Goal: Transaction & Acquisition: Purchase product/service

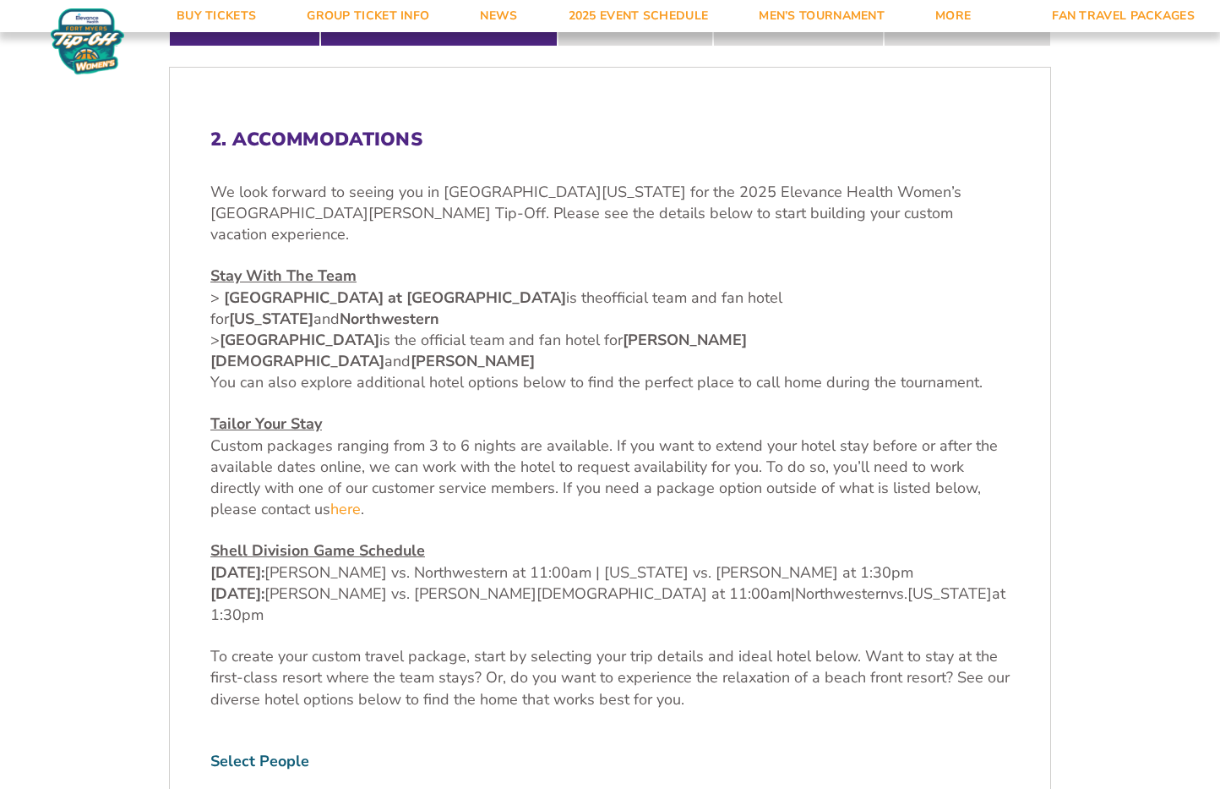
scroll to position [589, 0]
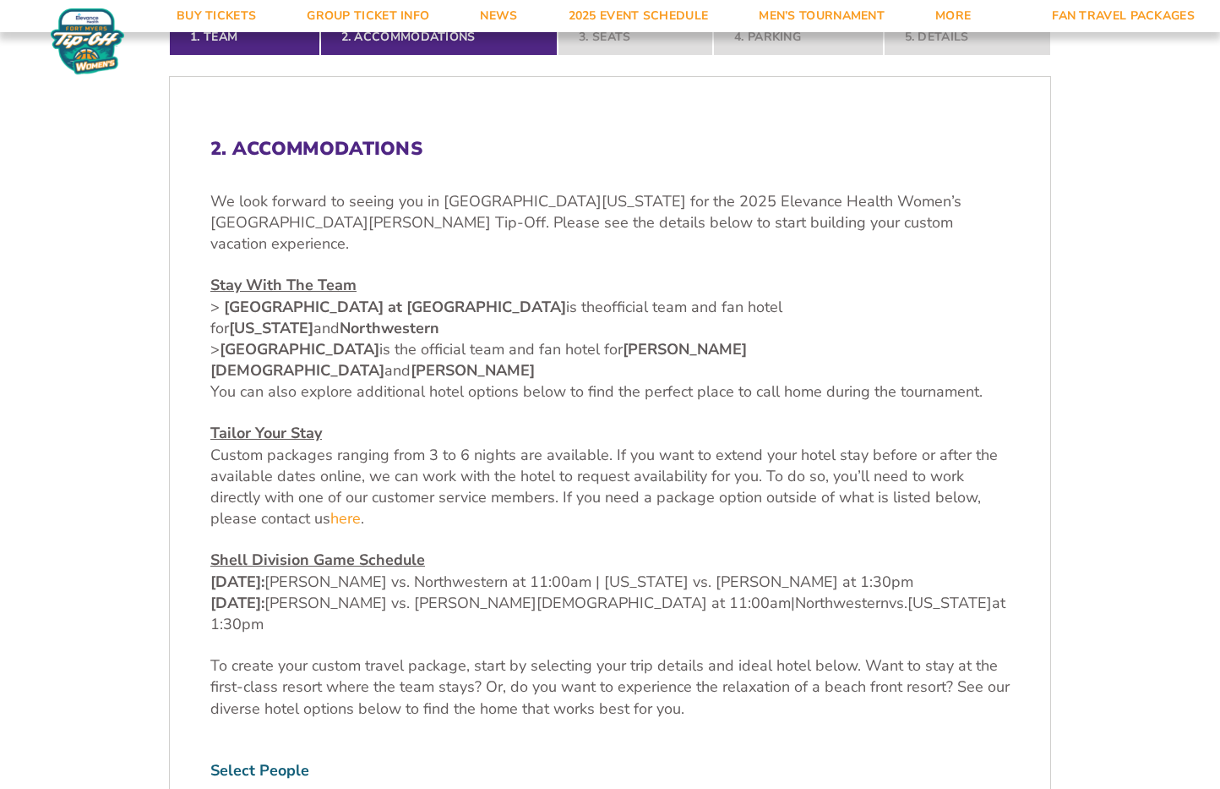
click at [215, 297] on span "official team and fan hotel for Missouri and Northwestern > Marriott Sanibel Ha…" at bounding box center [496, 339] width 572 height 85
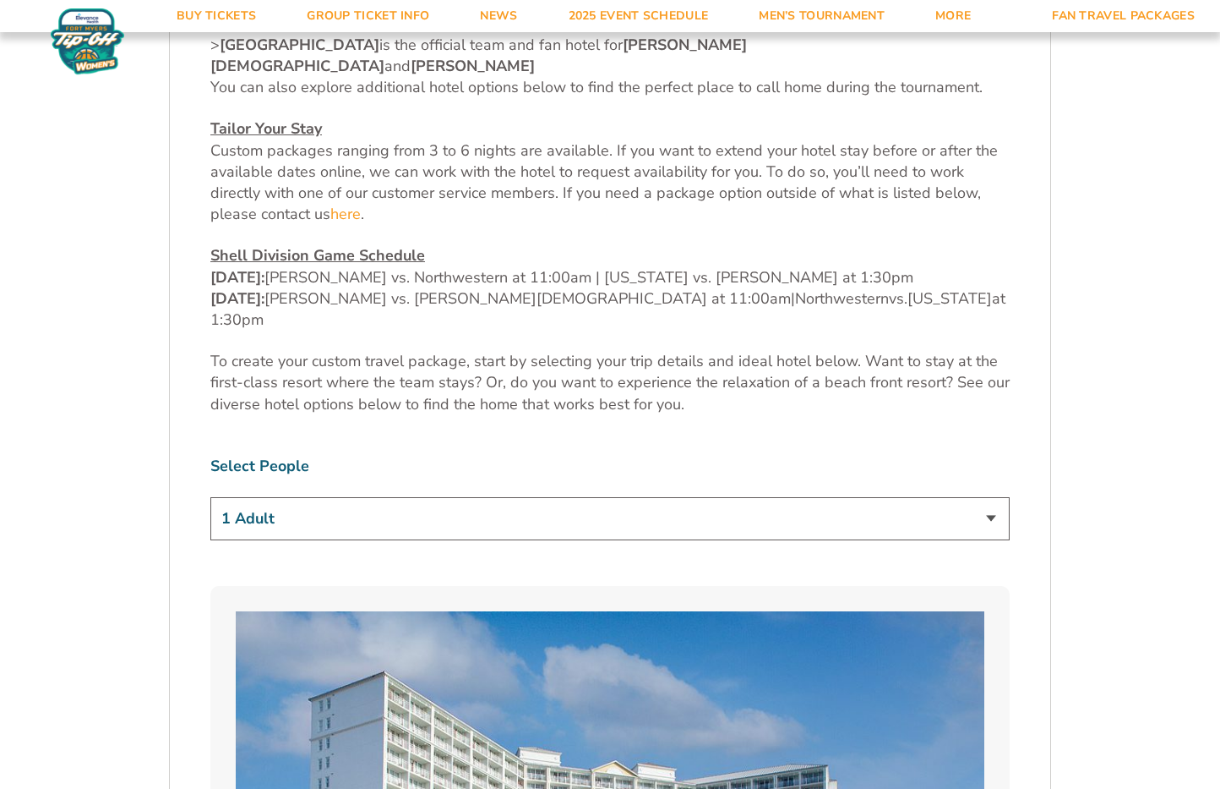
scroll to position [932, 0]
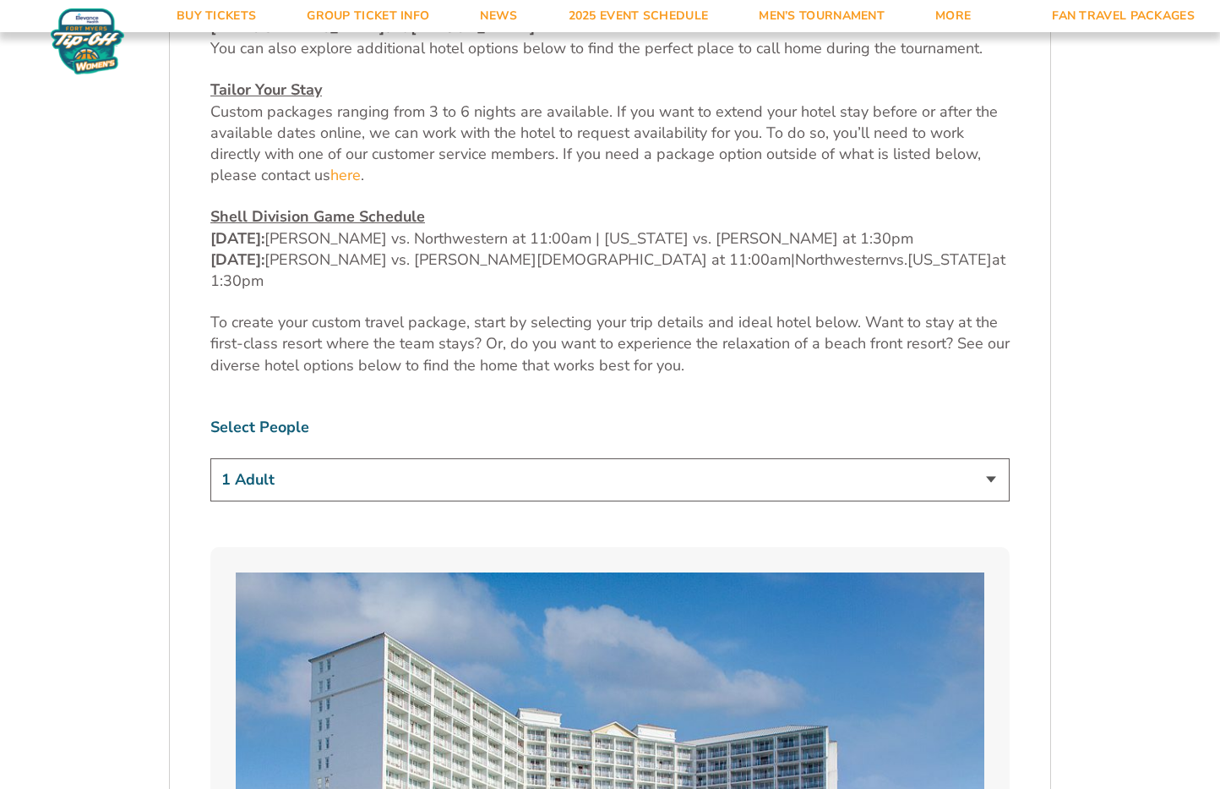
click at [305, 458] on select "1 Adult 2 Adults 3 Adults 4 Adults 2 Adults + 1 Child 2 Adults + 2 Children 2 A…" at bounding box center [610, 479] width 800 height 43
select select "2 Adults"
click at [210, 458] on select "1 Adult 2 Adults 3 Adults 4 Adults 2 Adults + 1 Child 2 Adults + 2 Children 2 A…" at bounding box center [610, 479] width 800 height 43
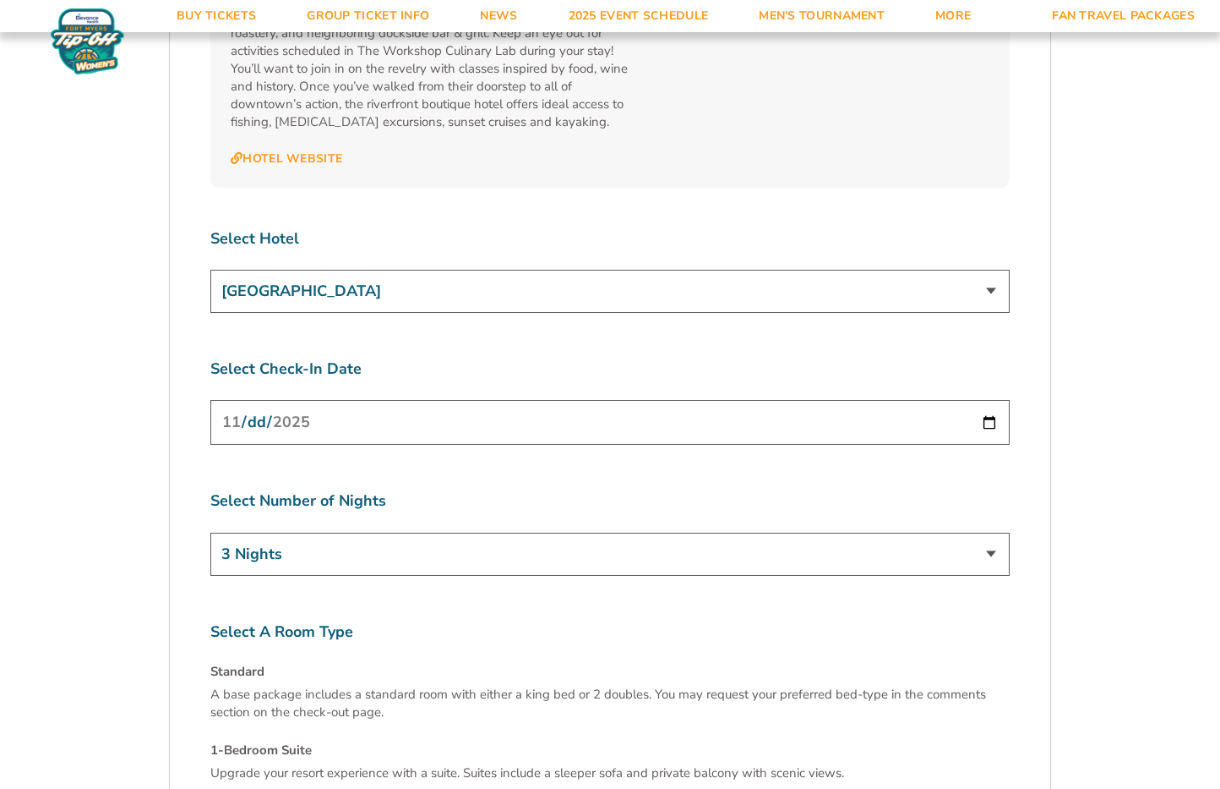
scroll to position [6346, 0]
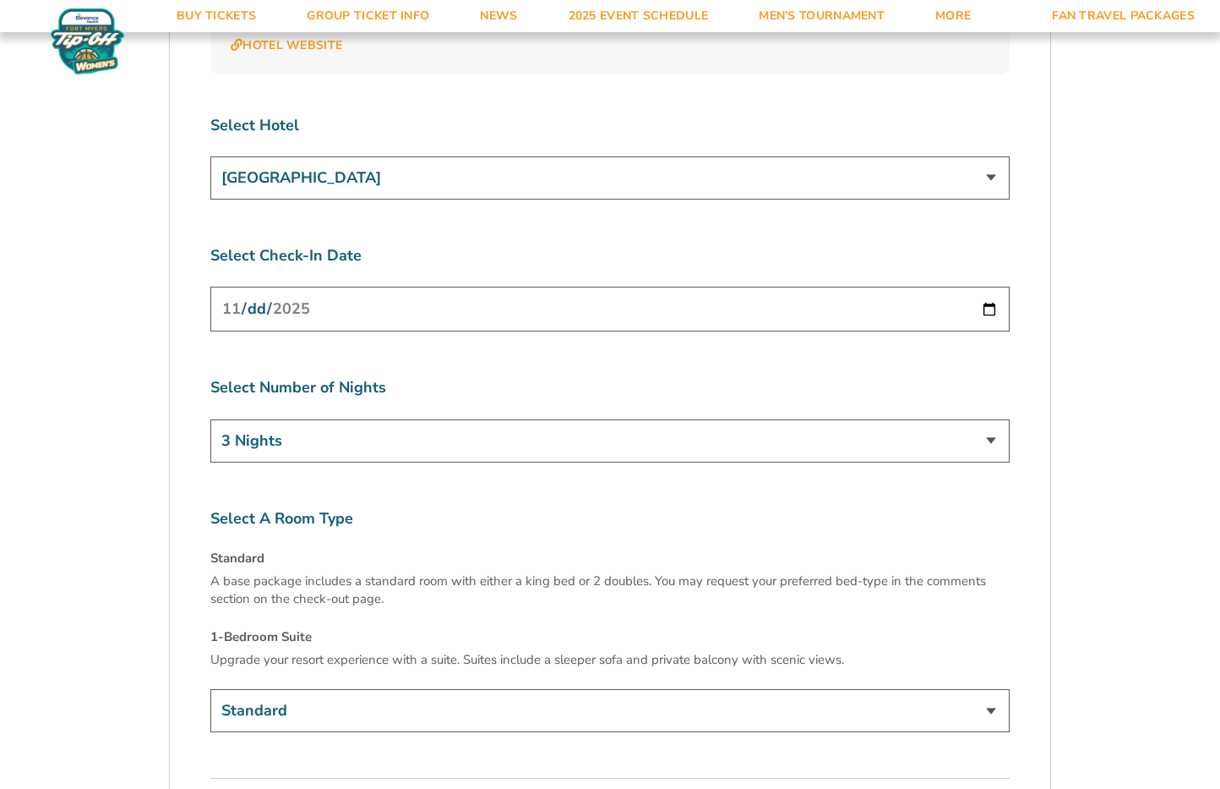
scroll to position [6453, 0]
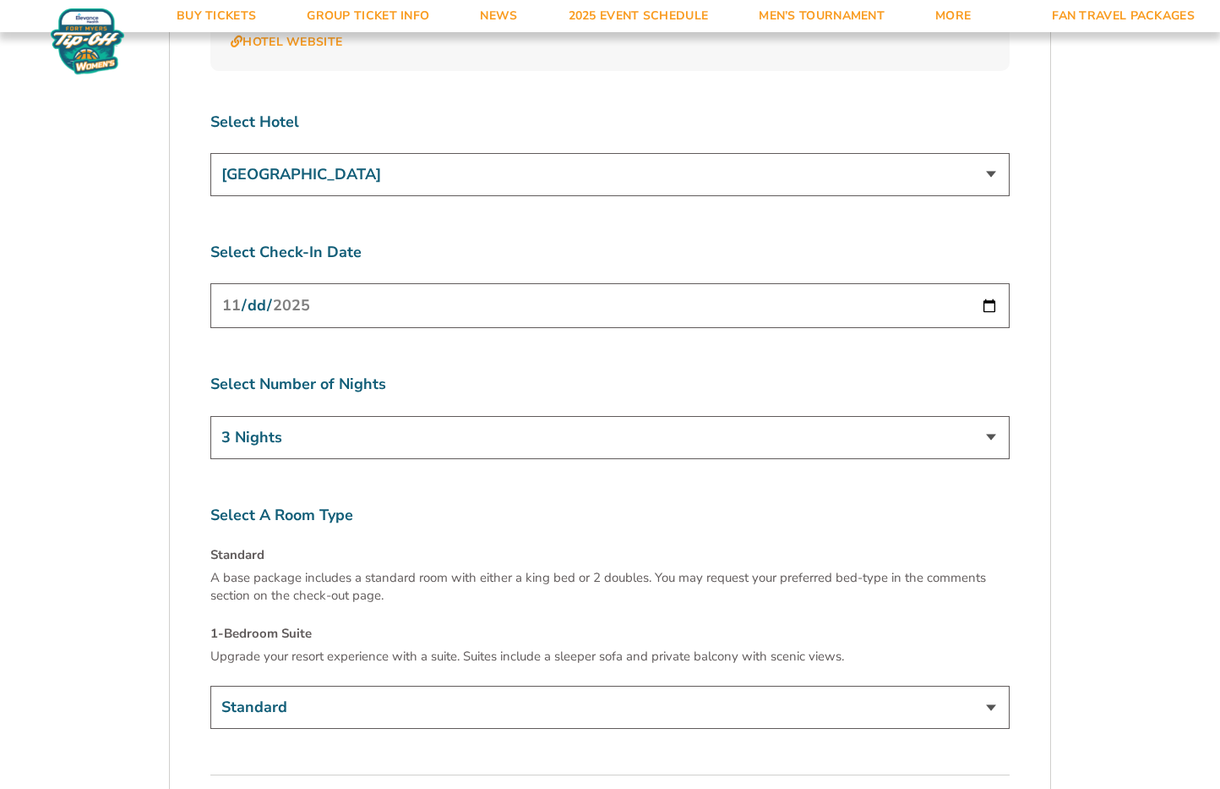
click at [750, 685] on select "Standard 1-Bedroom Suite (+$149 per night)" at bounding box center [610, 706] width 800 height 43
click at [210, 685] on select "Standard 1-Bedroom Suite (+$149 per night)" at bounding box center [610, 706] width 800 height 43
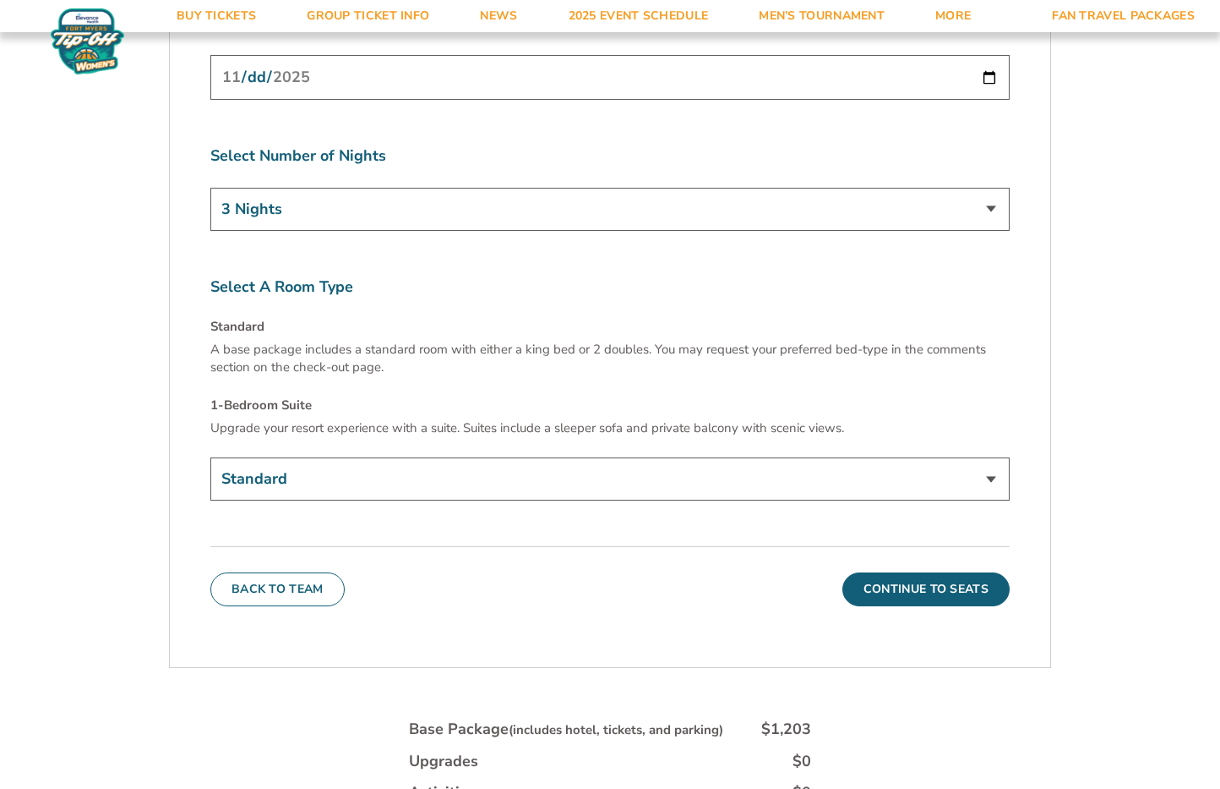
scroll to position [6669, 0]
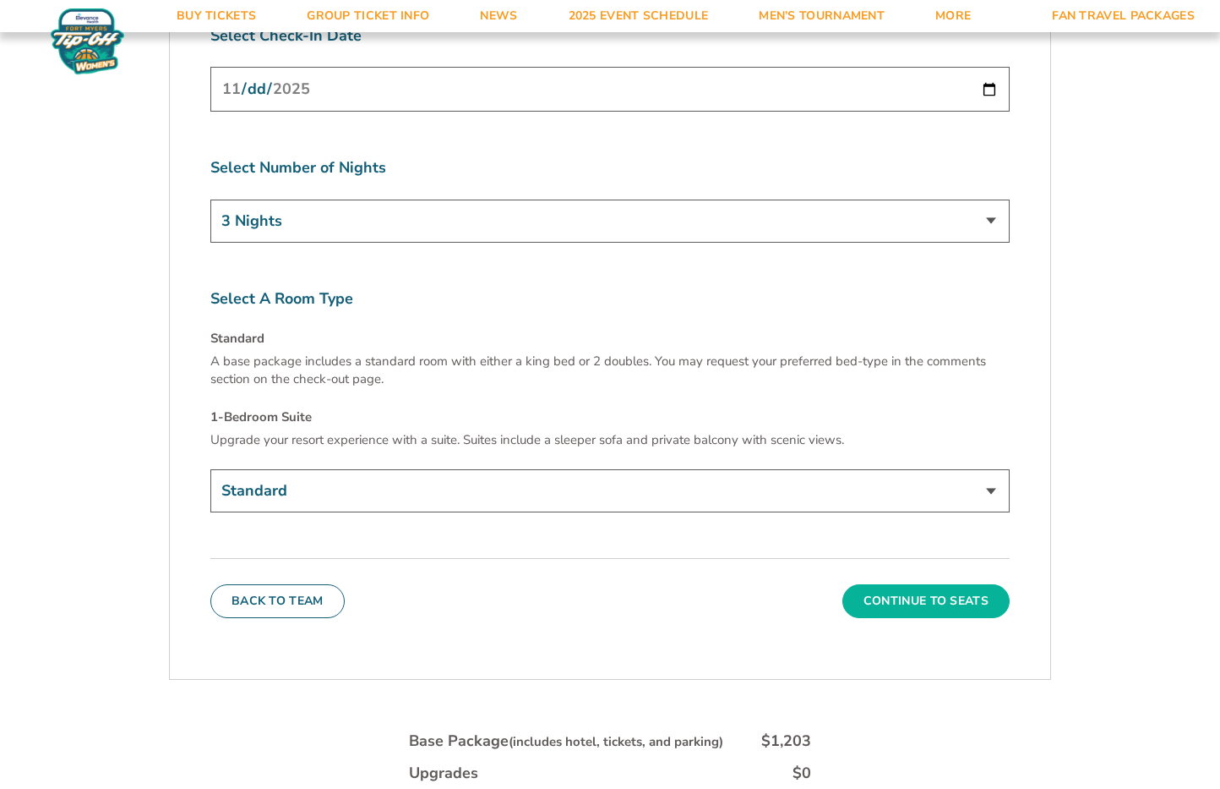
click at [927, 584] on button "Continue To Seats" at bounding box center [926, 601] width 167 height 34
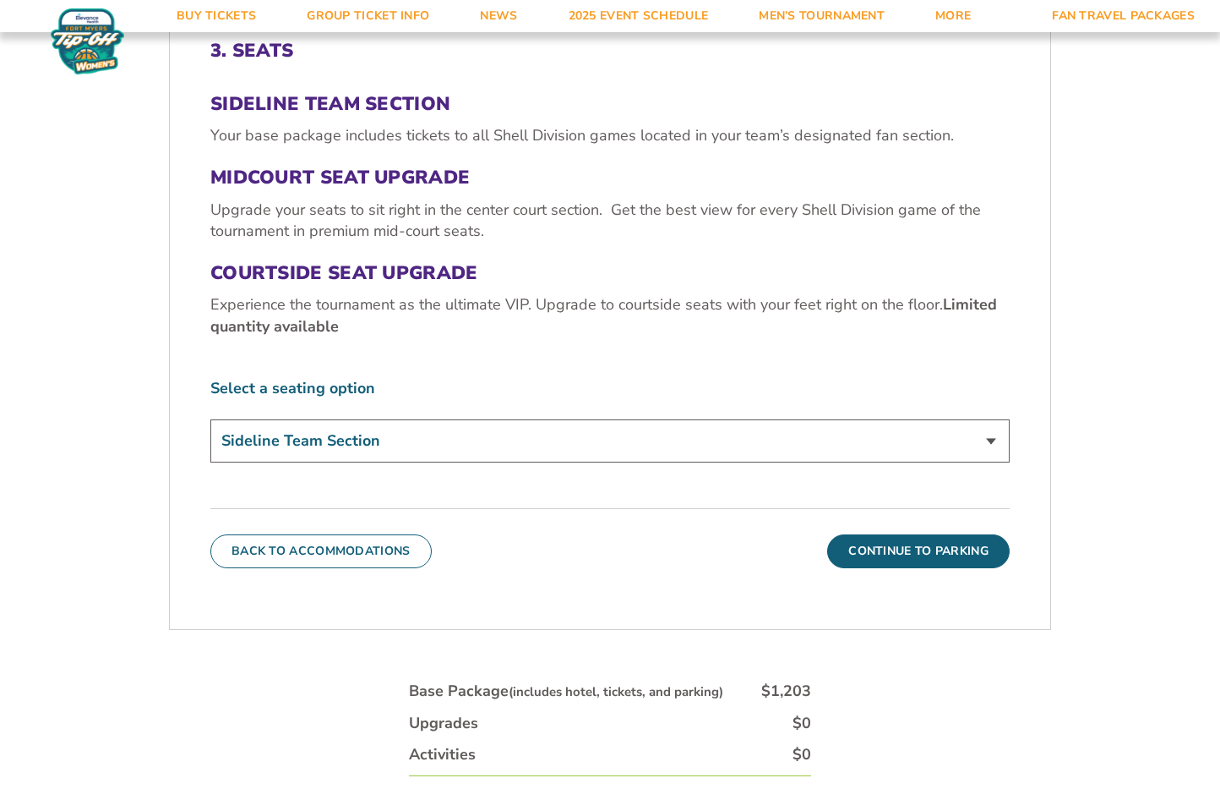
scroll to position [701, 0]
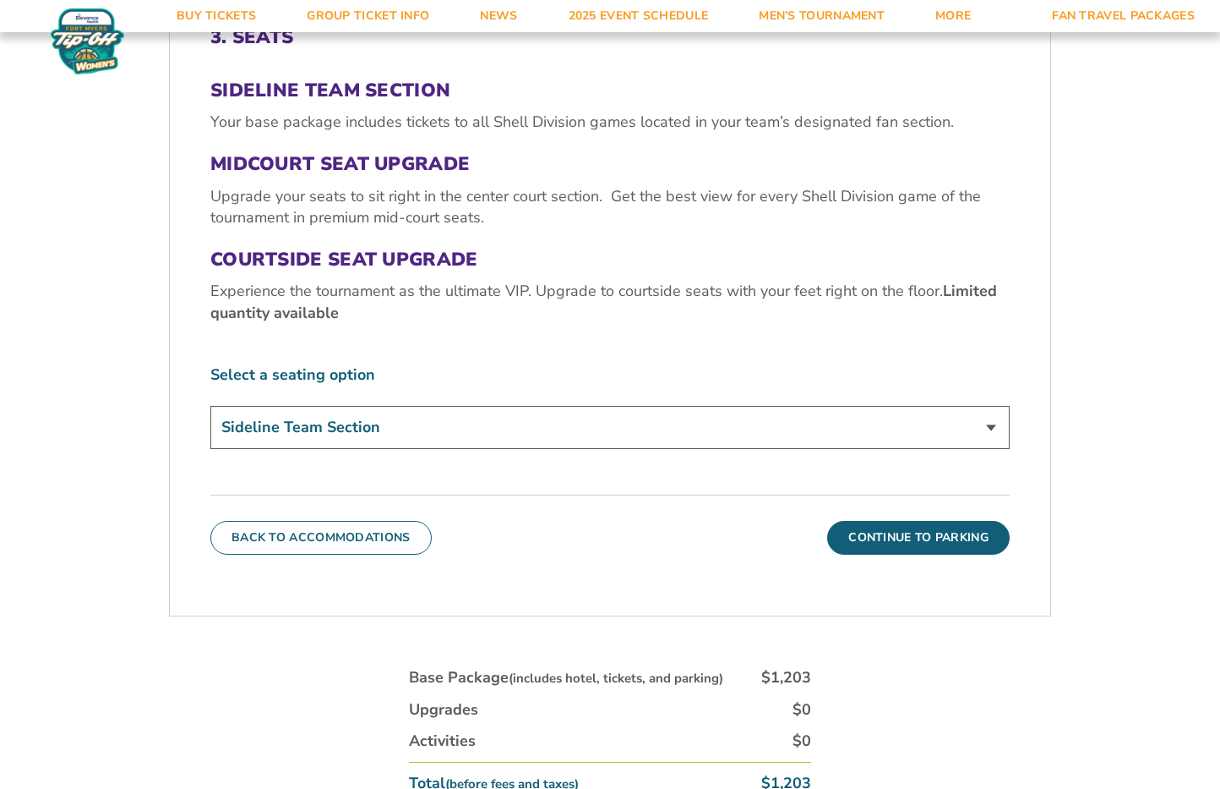
click at [926, 406] on select "Sideline Team Section Midcourt Seat Upgrade (+$70 per person) Courtside Seat Up…" at bounding box center [610, 427] width 800 height 43
click at [210, 406] on select "Sideline Team Section Midcourt Seat Upgrade (+$70 per person) Courtside Seat Up…" at bounding box center [610, 427] width 800 height 43
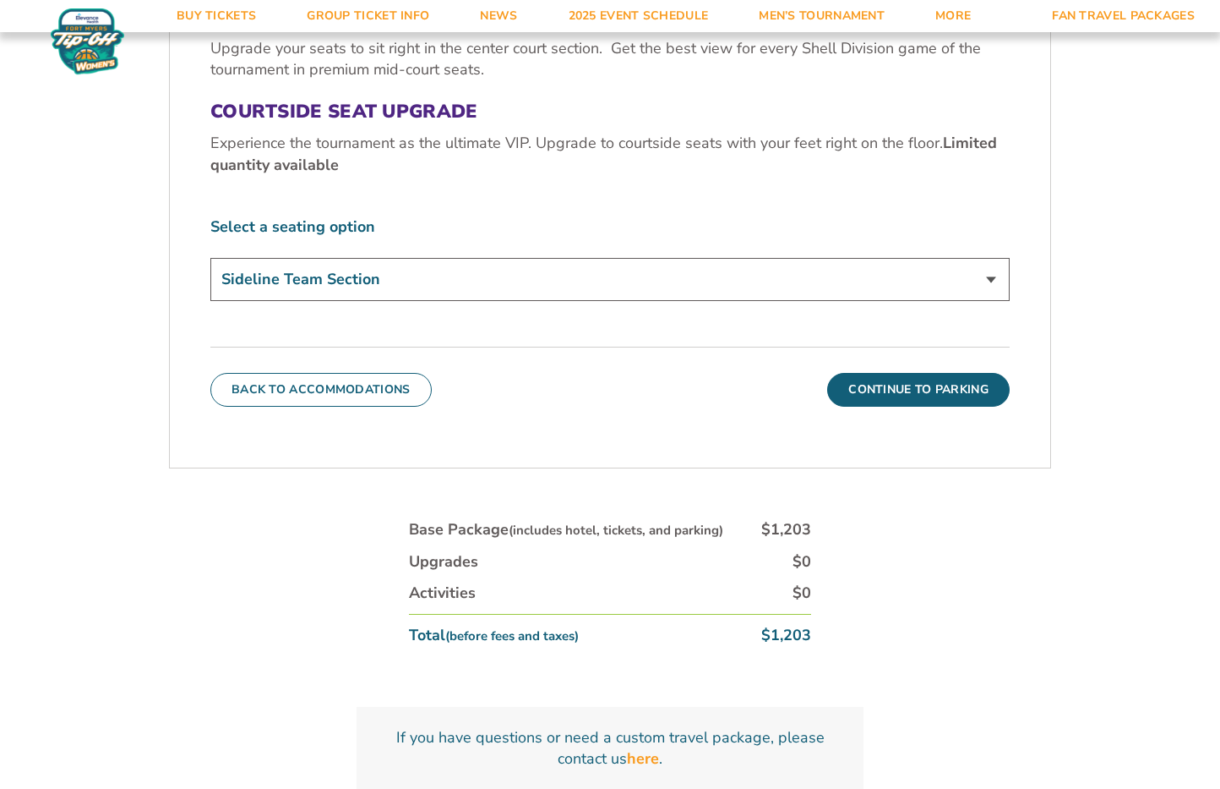
scroll to position [858, 0]
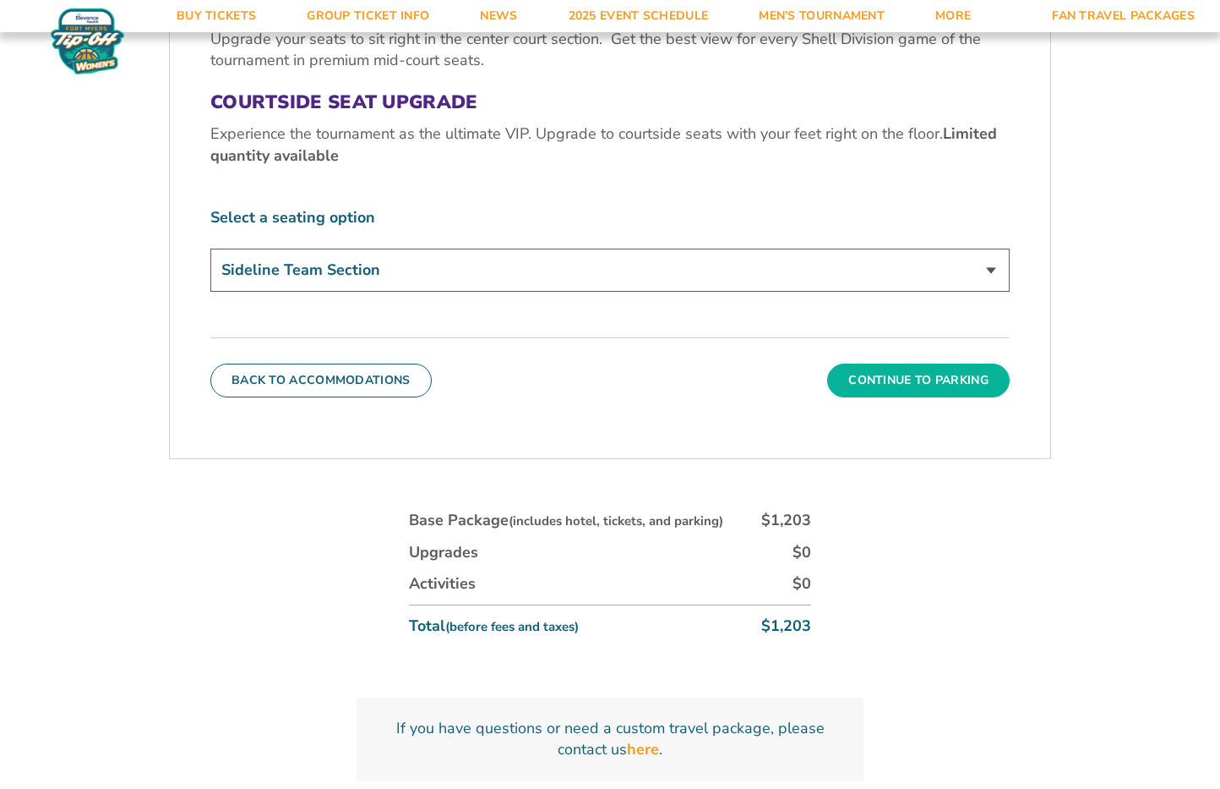
click at [914, 363] on button "Continue To Parking" at bounding box center [918, 380] width 183 height 34
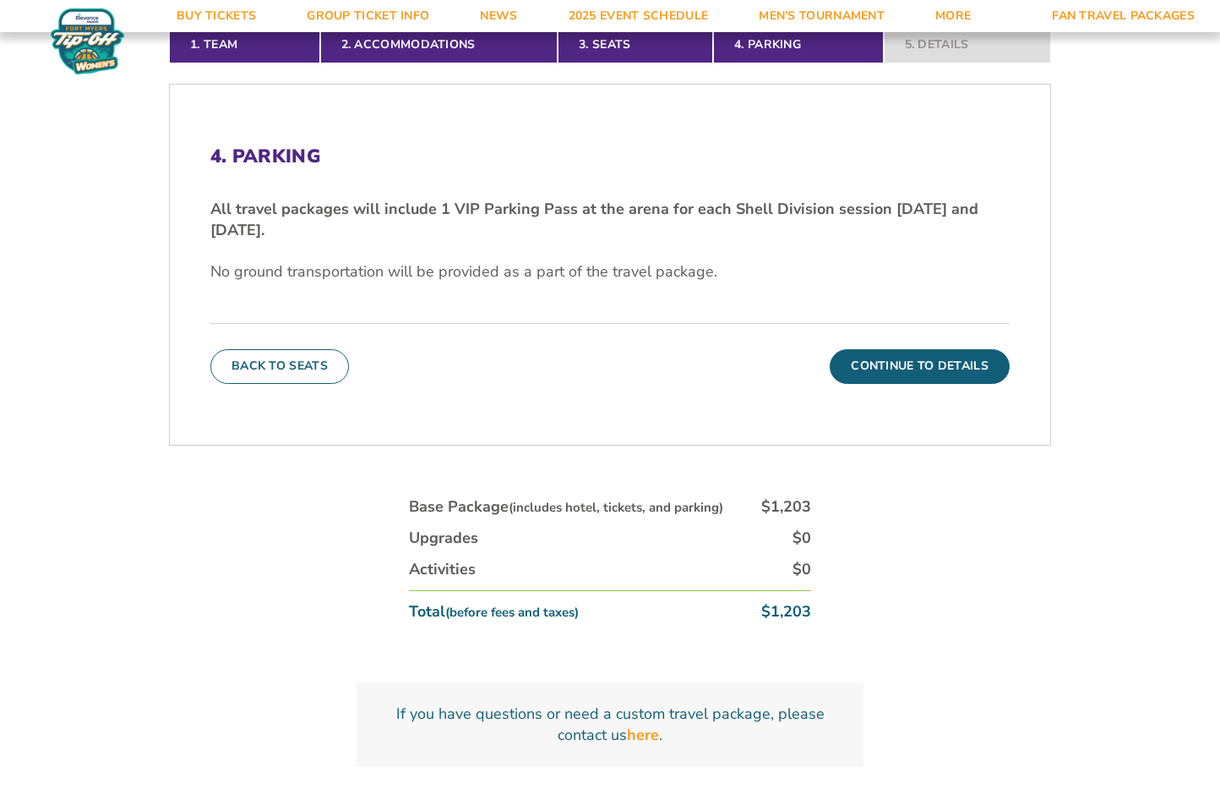
scroll to position [589, 0]
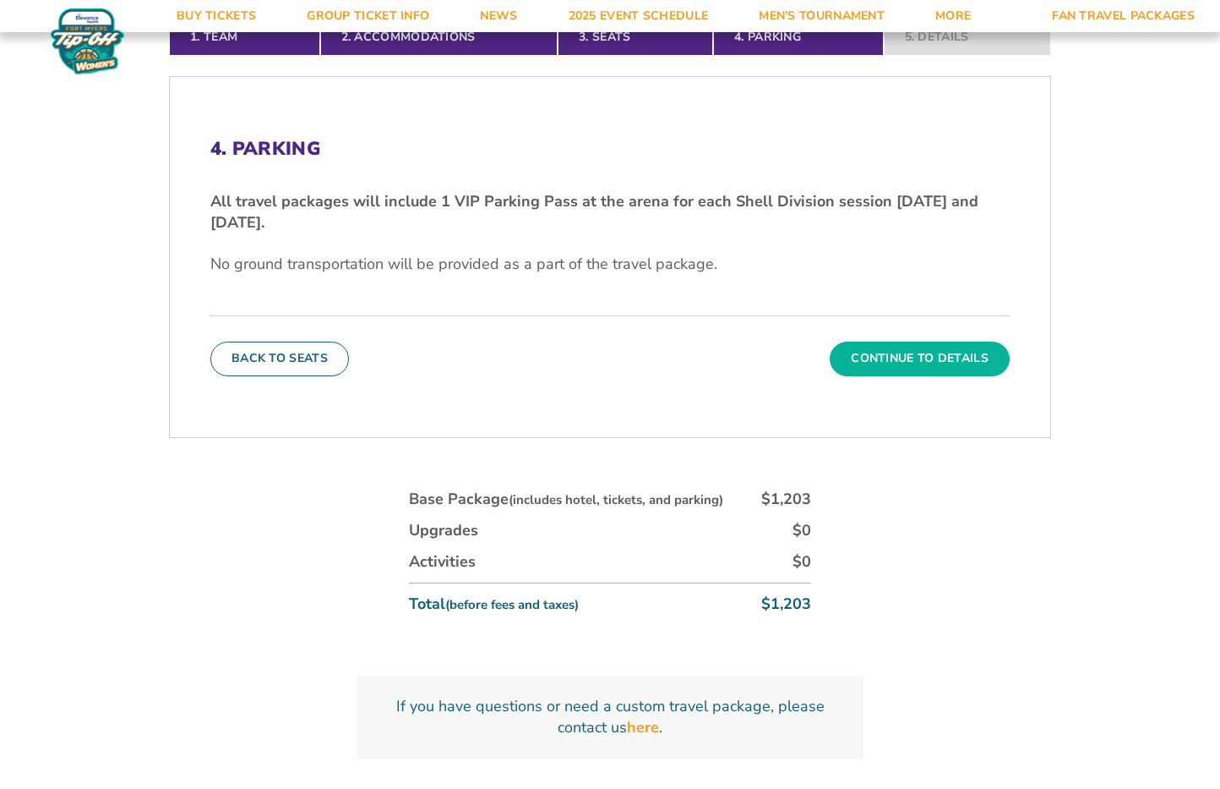
click at [908, 341] on button "Continue To Details" at bounding box center [920, 358] width 180 height 34
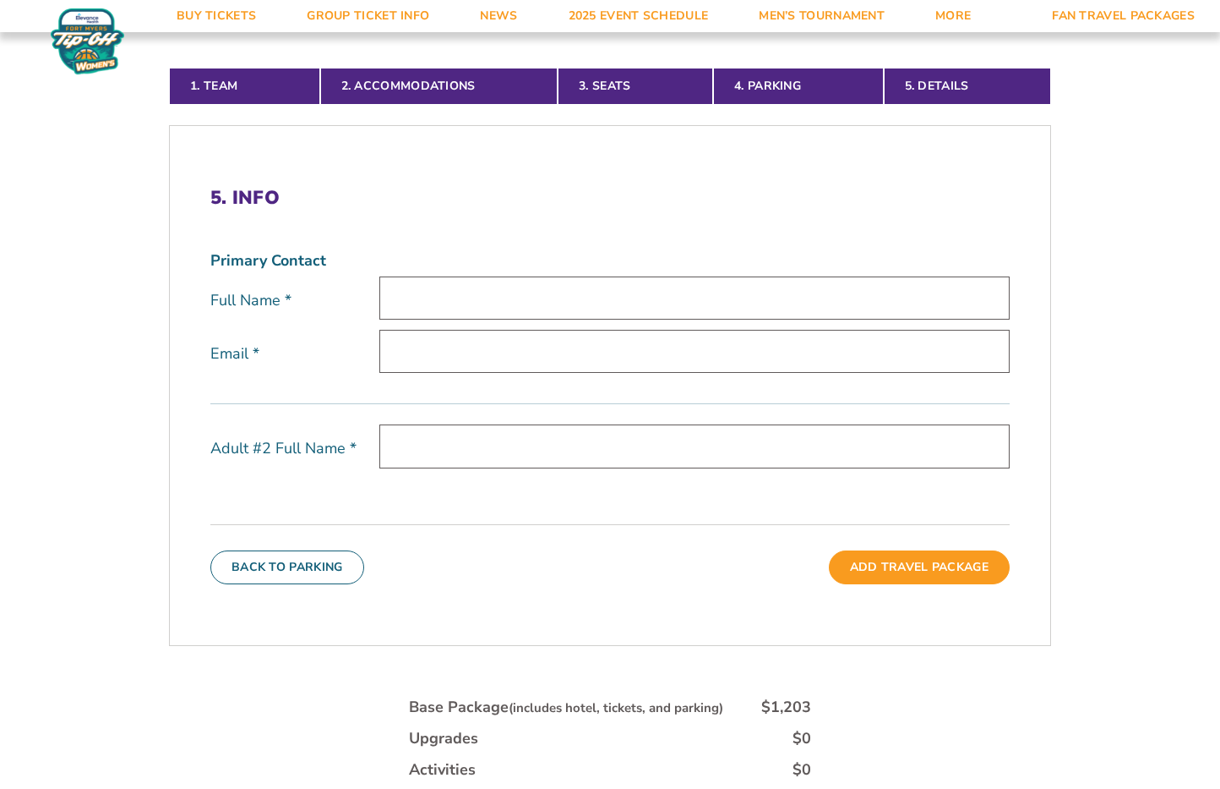
scroll to position [557, 0]
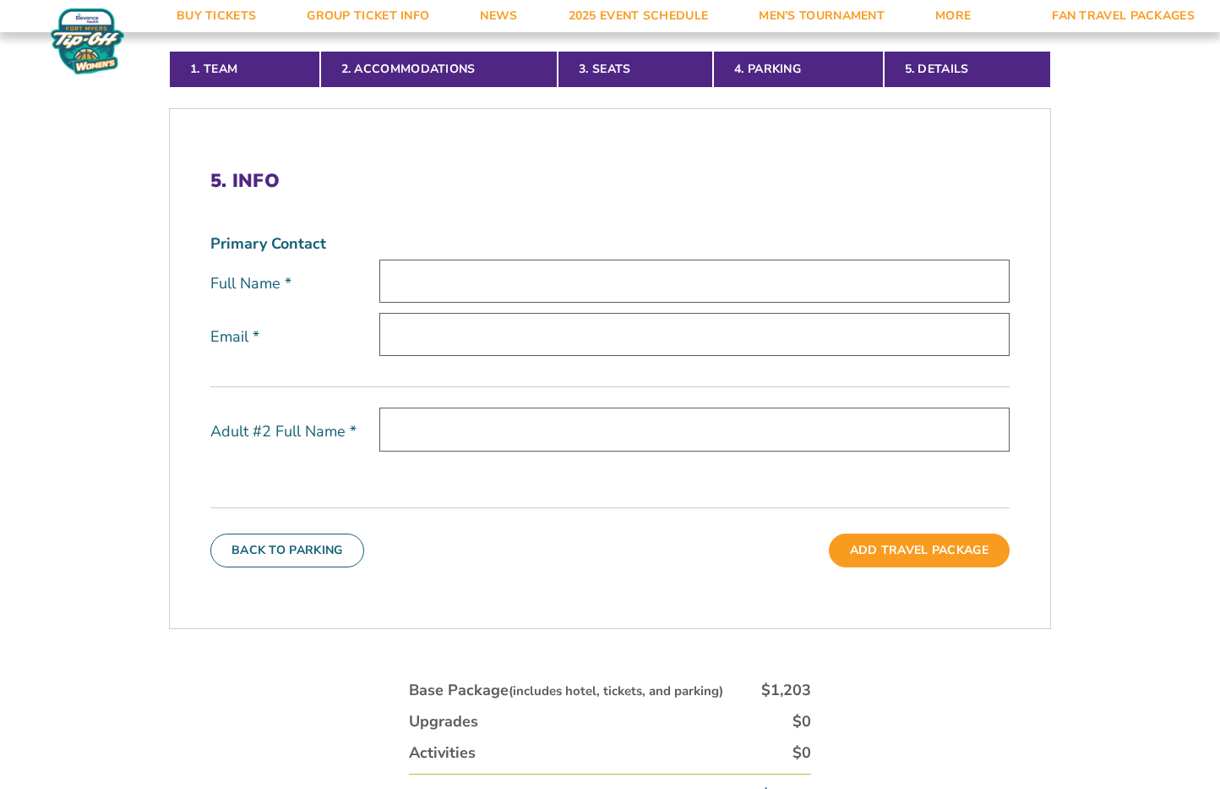
click at [485, 259] on input "text" at bounding box center [694, 280] width 630 height 43
type input "Arlene Mayes"
type input "[EMAIL_ADDRESS][DOMAIN_NAME]"
click at [444, 407] on input "text" at bounding box center [694, 428] width 630 height 43
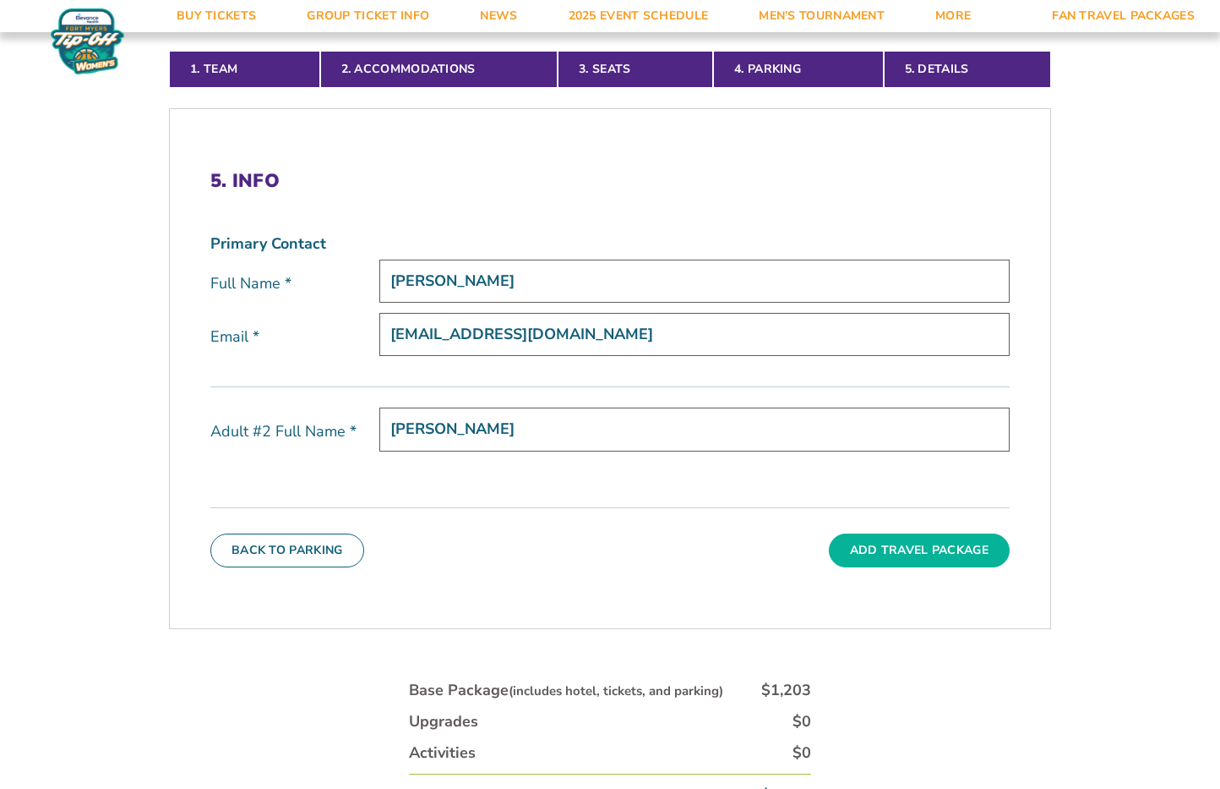
type input "Shawn Mayes"
click at [870, 533] on button "Add Travel Package" at bounding box center [919, 550] width 181 height 34
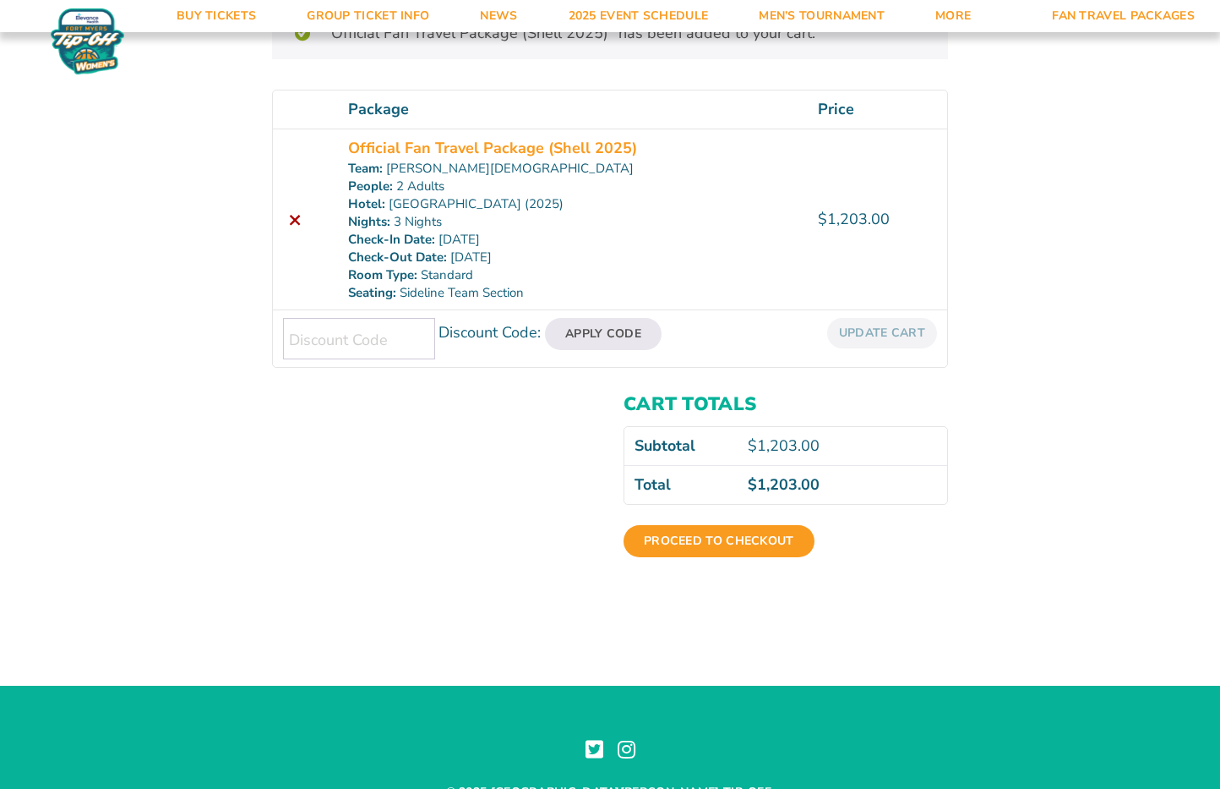
scroll to position [267, 0]
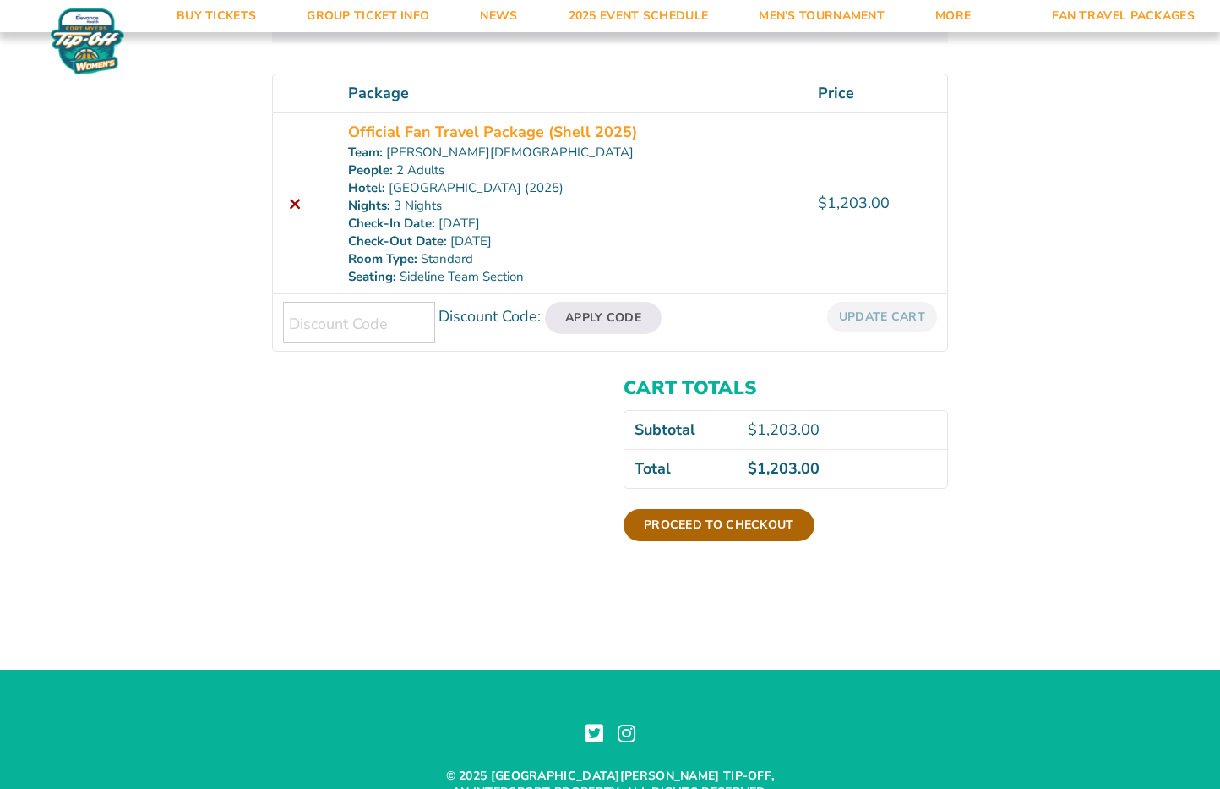
click at [723, 527] on link "Proceed to checkout" at bounding box center [719, 525] width 191 height 32
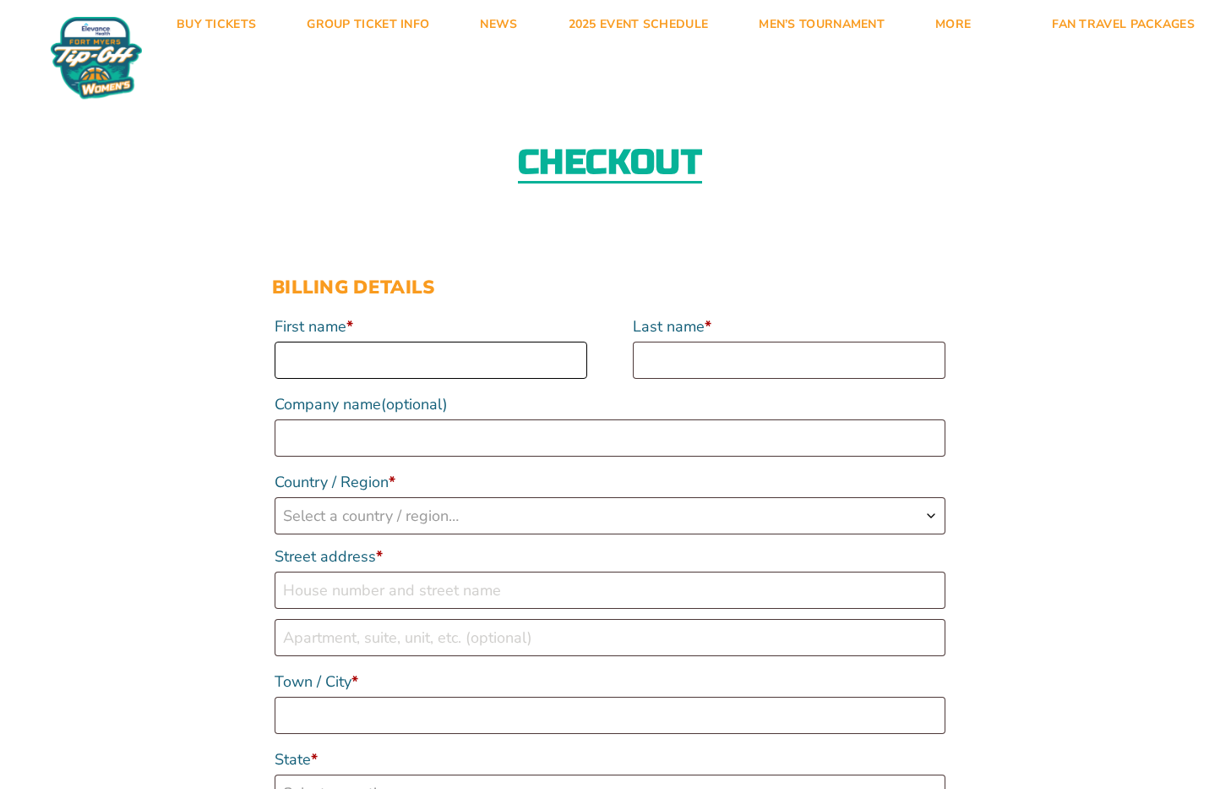
click at [420, 370] on input "First name *" at bounding box center [431, 359] width 313 height 37
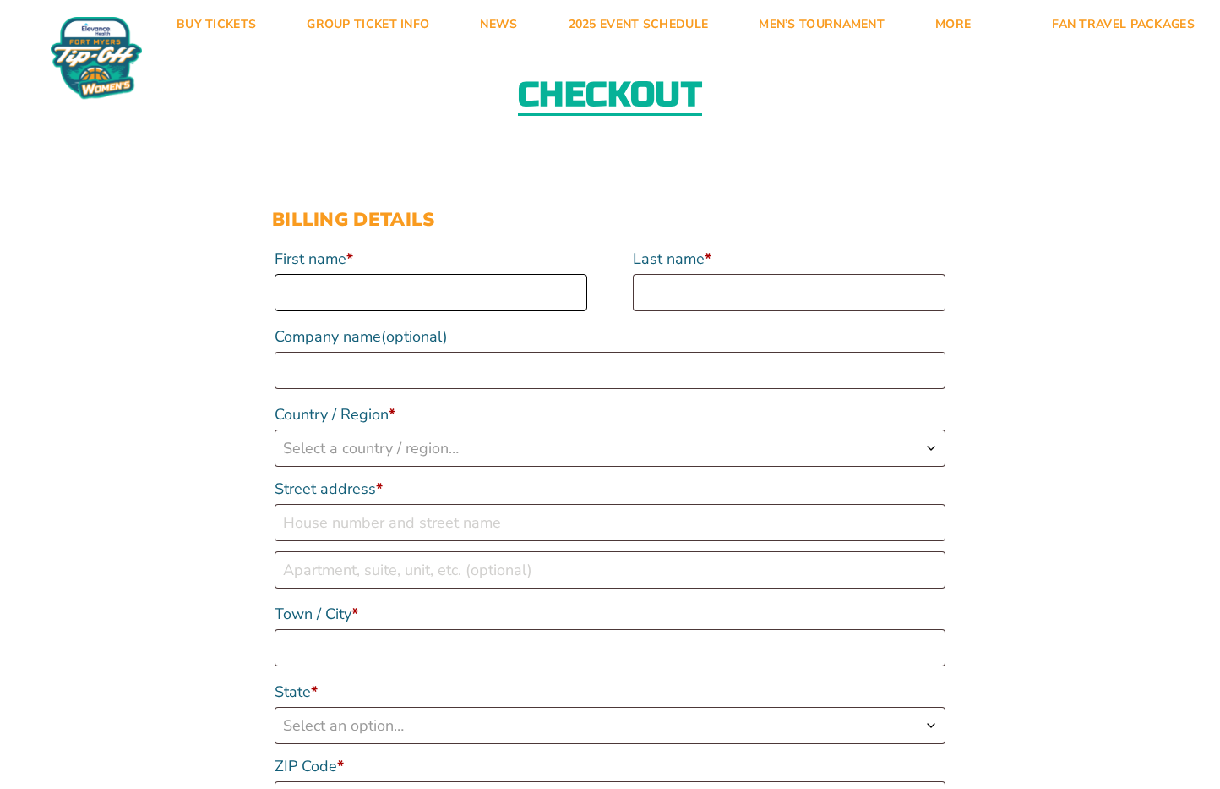
scroll to position [80, 0]
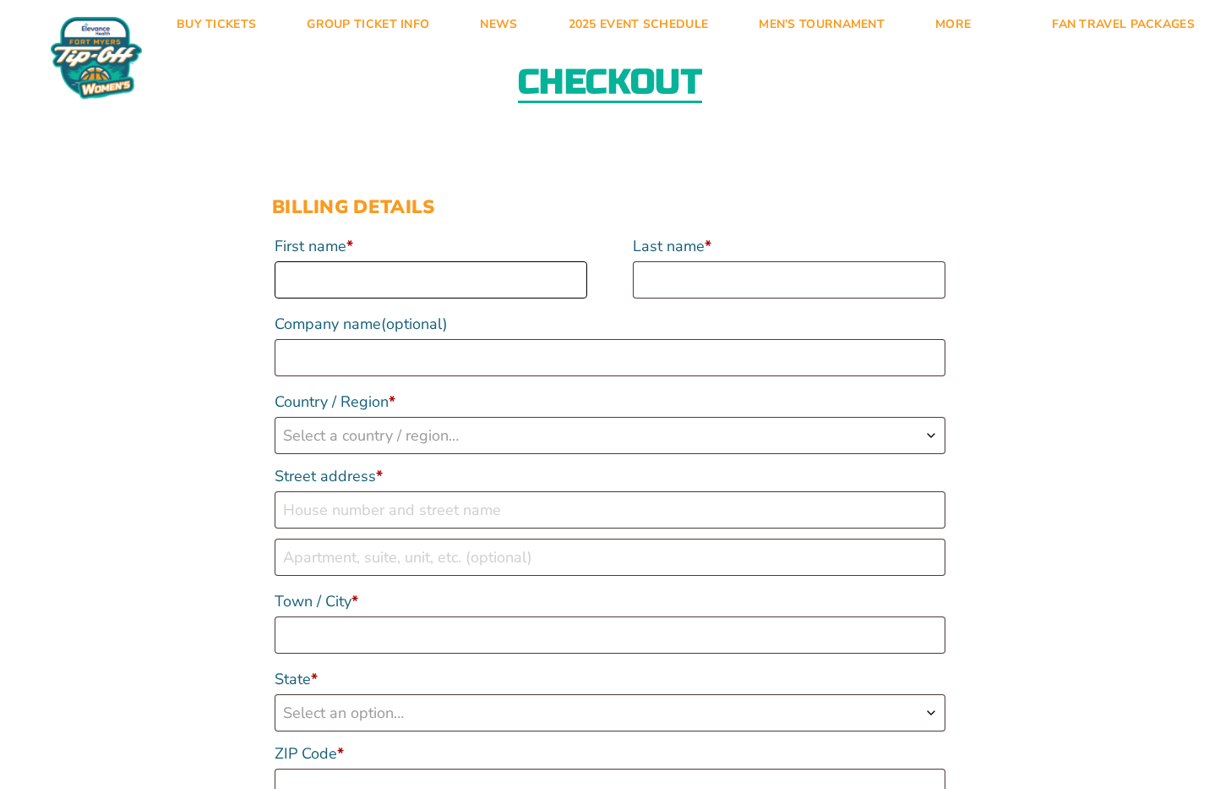
click at [376, 287] on input "First name *" at bounding box center [431, 279] width 313 height 37
type input "[PERSON_NAME]"
select select "US"
type input "[STREET_ADDRESS]"
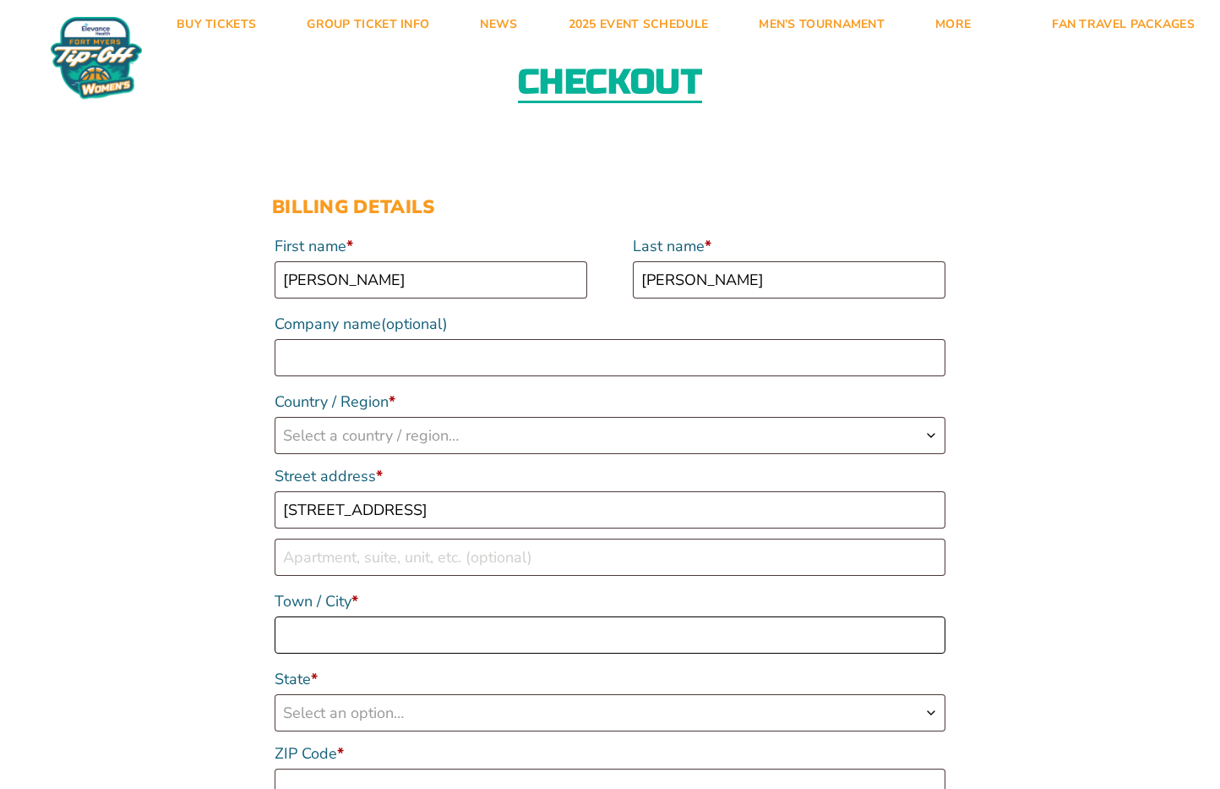
type input "[PERSON_NAME]"
type input "74008-2637"
type input "19188107034"
type input "[EMAIL_ADDRESS][DOMAIN_NAME]"
select select "US"
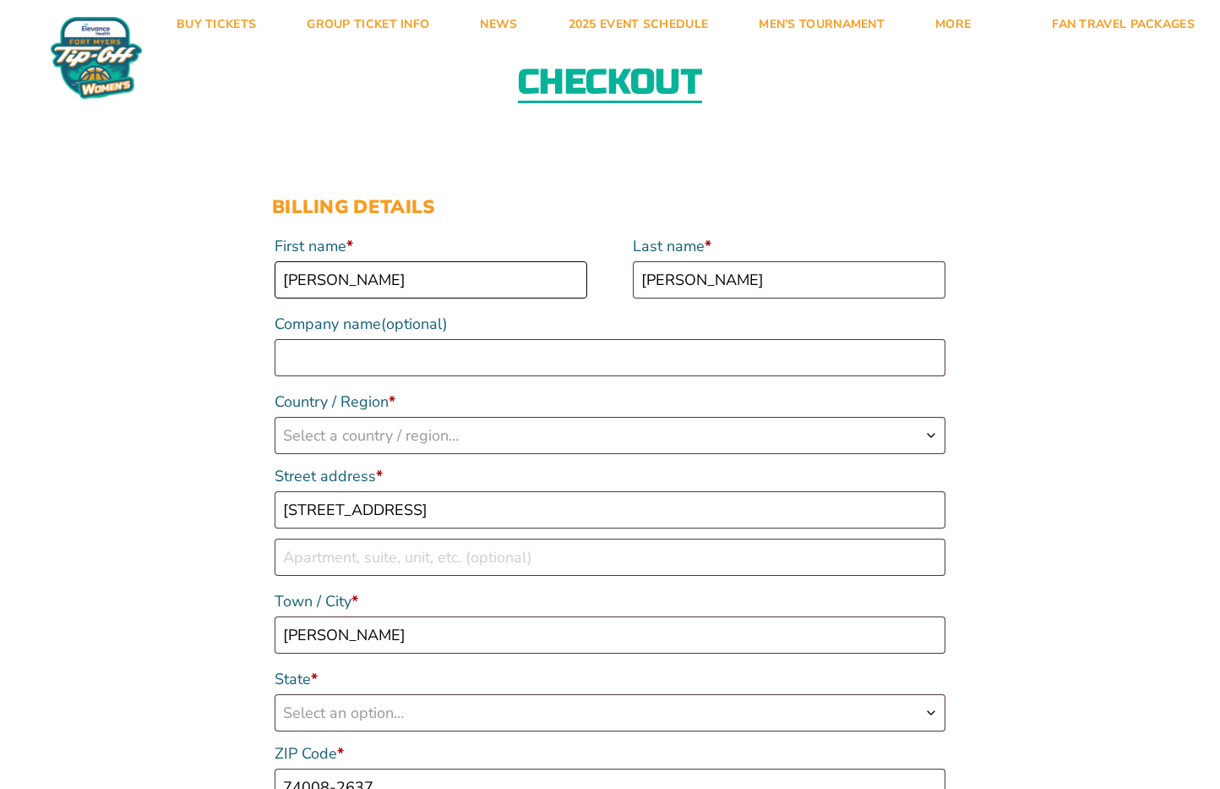
select select "OK"
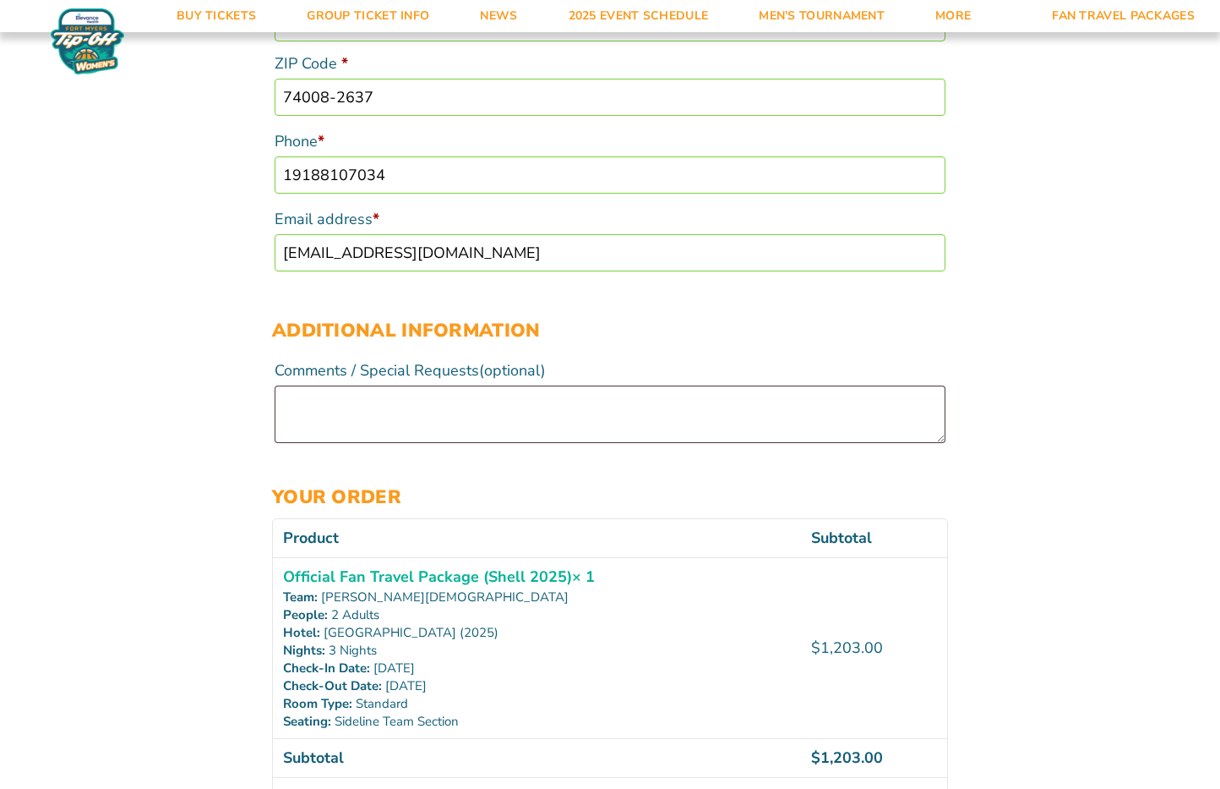
scroll to position [771, 0]
click at [337, 412] on textarea "Comments / Special Requests (optional)" at bounding box center [610, 413] width 671 height 57
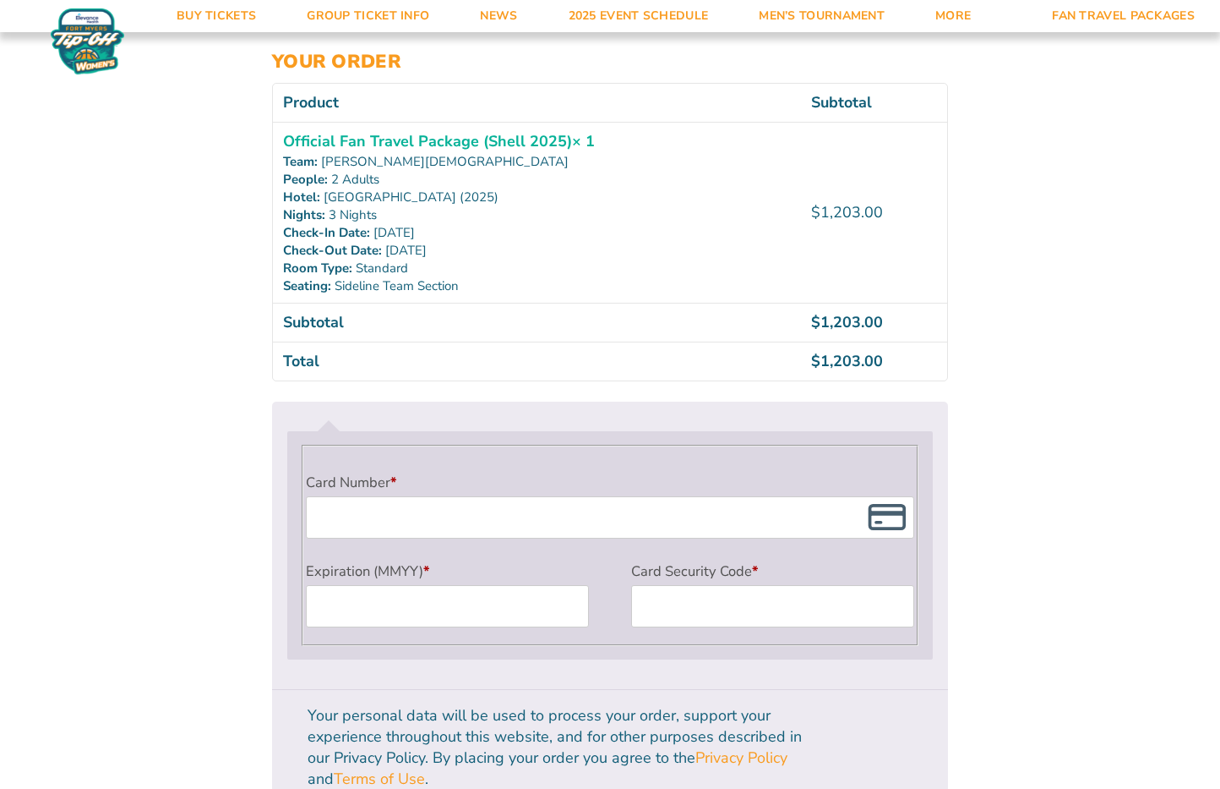
scroll to position [1209, 0]
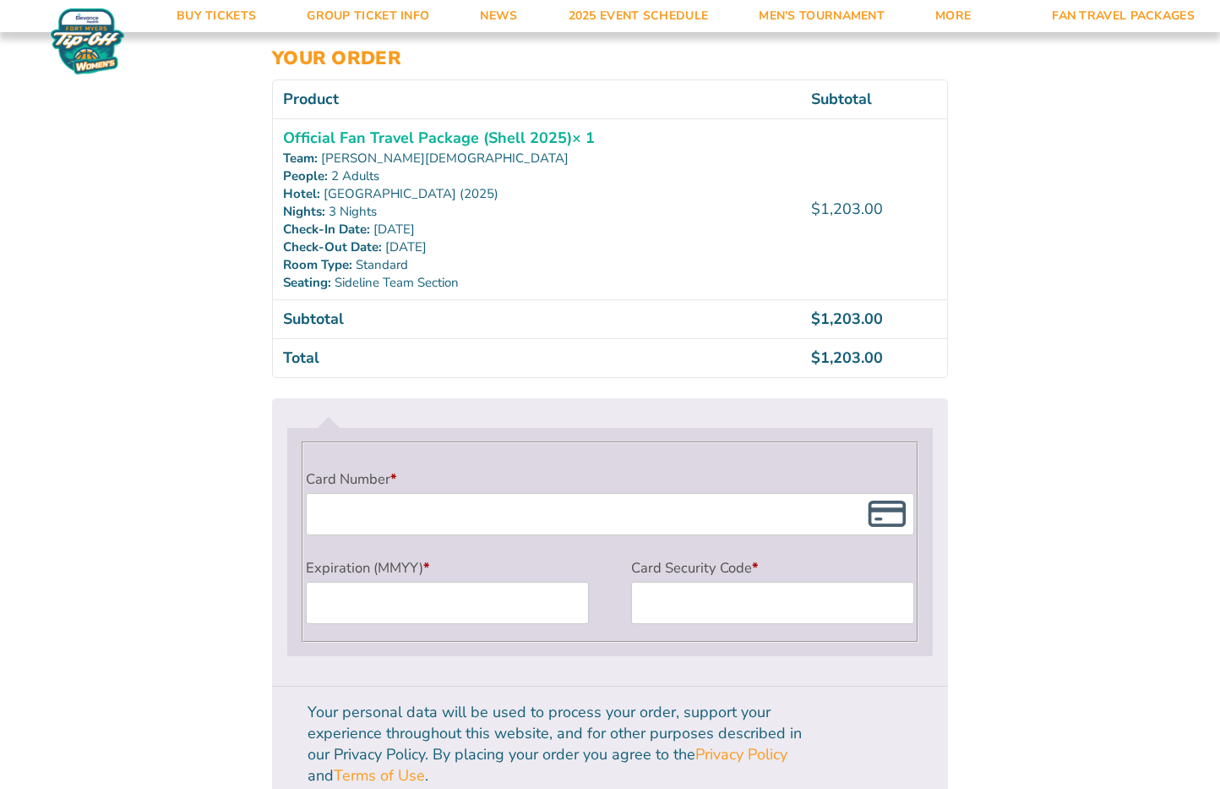
type textarea "KING BED PLEASE"
click at [453, 535] on div "Payment Info" at bounding box center [610, 514] width 609 height 42
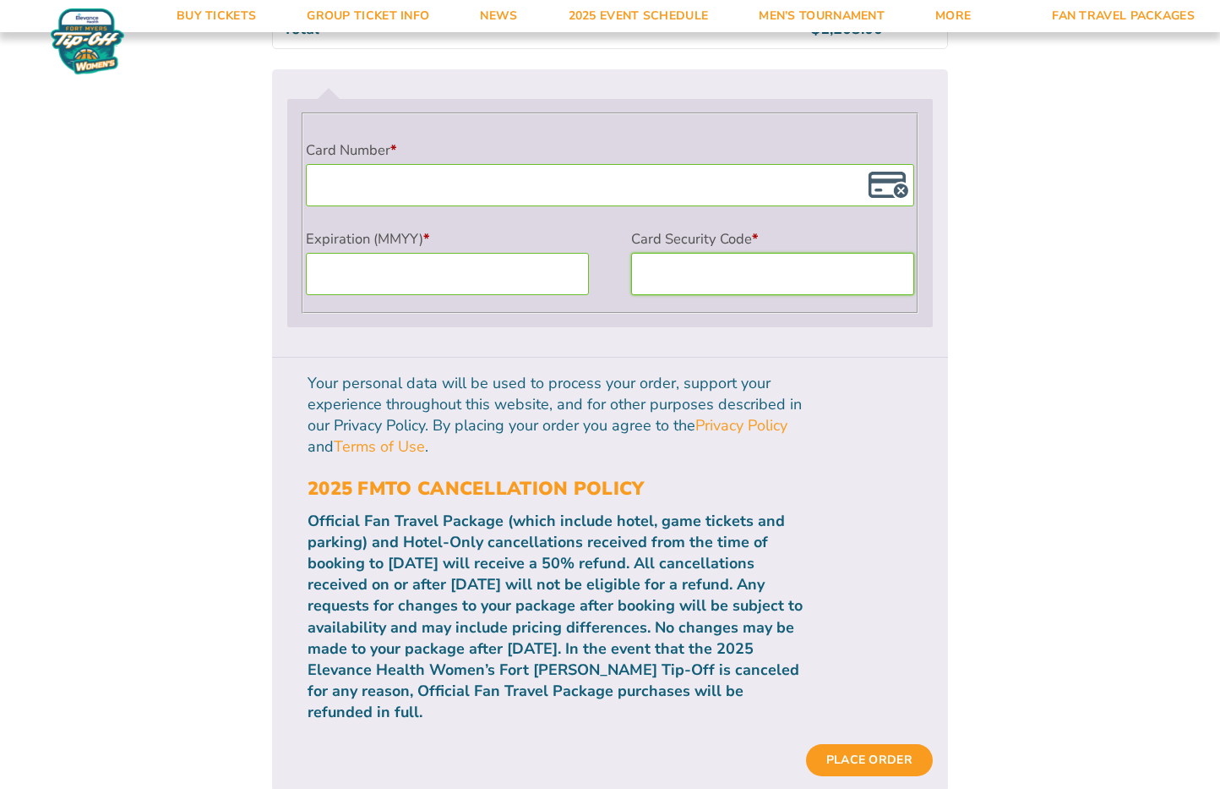
scroll to position [1548, 0]
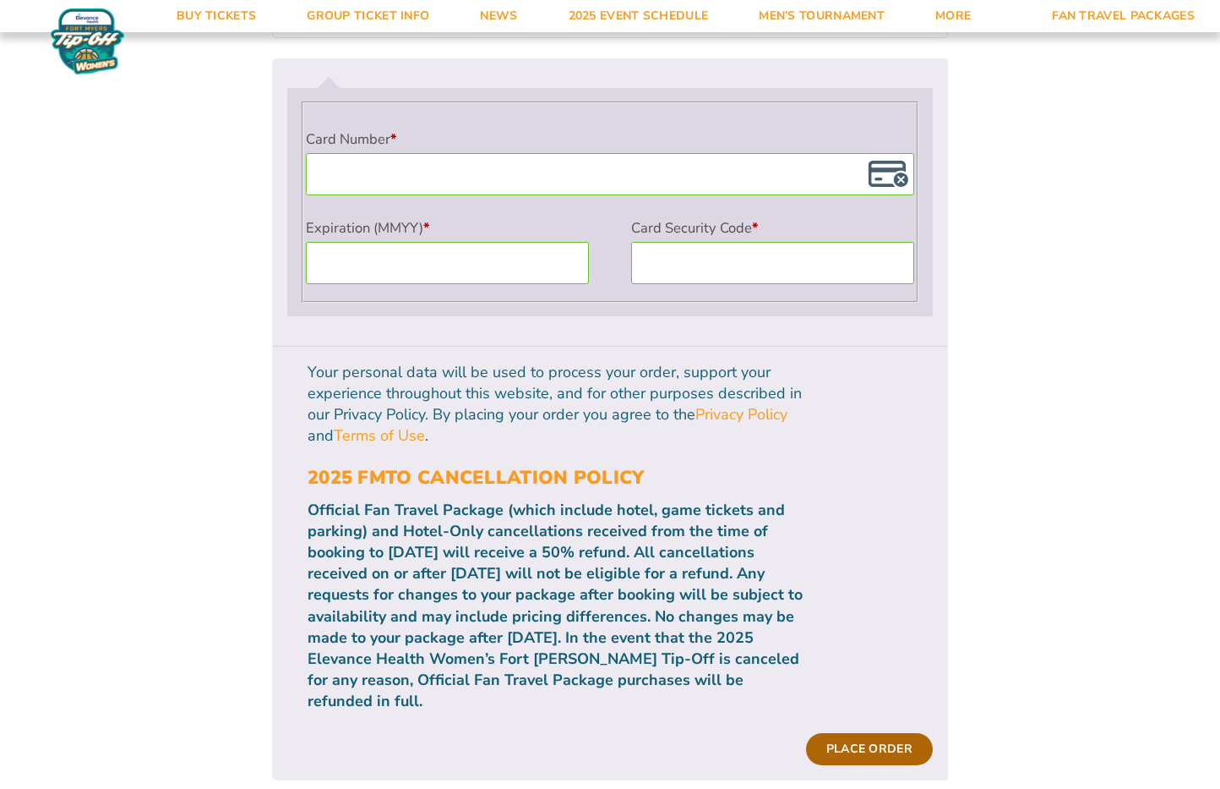
click at [865, 733] on button "Place order" at bounding box center [869, 749] width 127 height 32
